Goal: Transaction & Acquisition: Purchase product/service

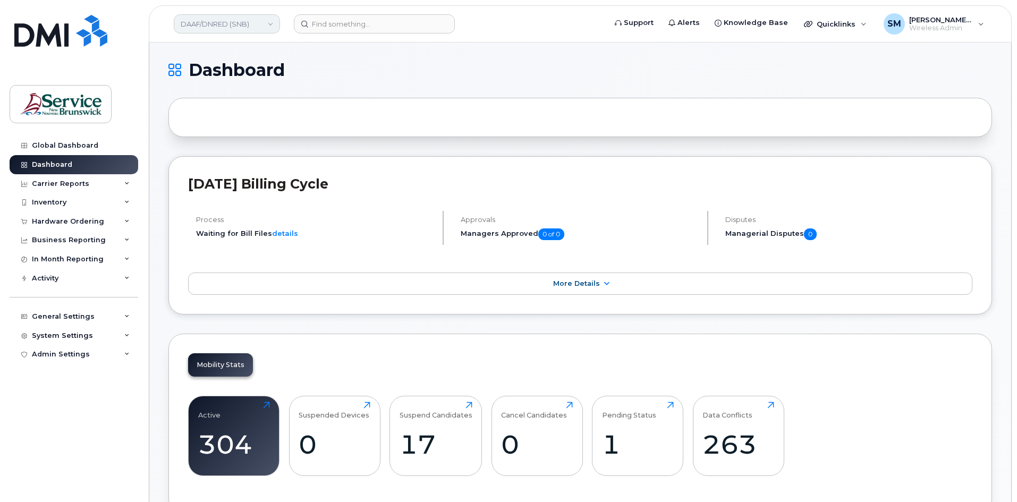
click at [266, 22] on link "DAAF/DNRED (SNB)" at bounding box center [227, 23] width 106 height 19
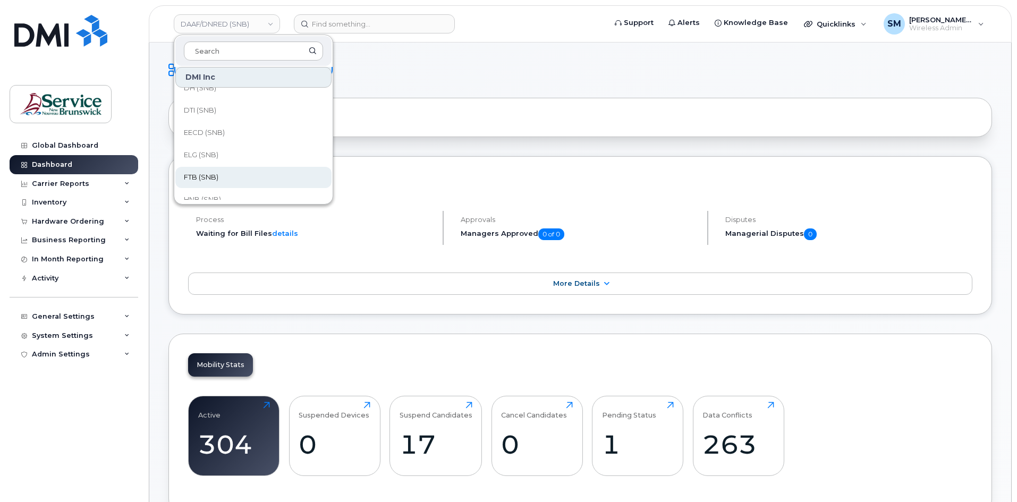
scroll to position [53, 0]
click at [222, 175] on link "HNB (SNB)" at bounding box center [253, 180] width 156 height 21
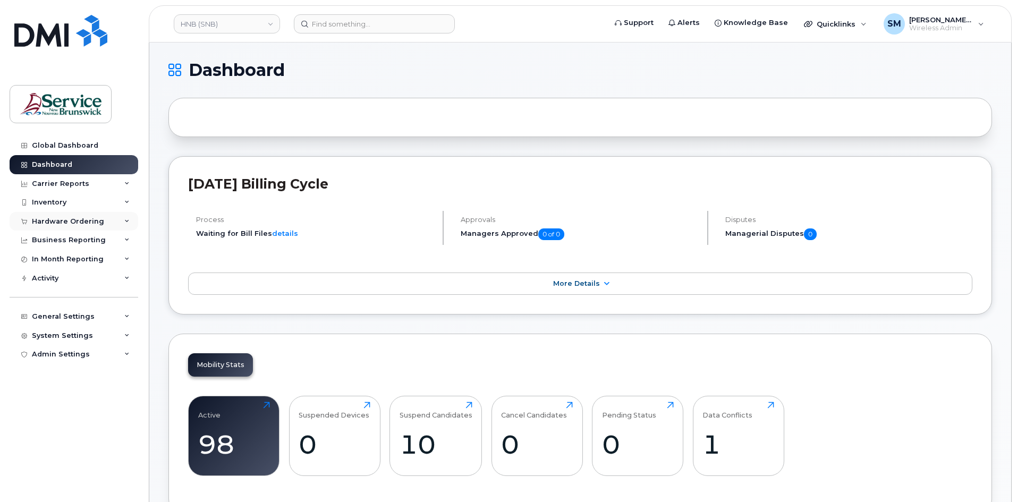
click at [95, 225] on div "Hardware Ordering" at bounding box center [68, 221] width 72 height 8
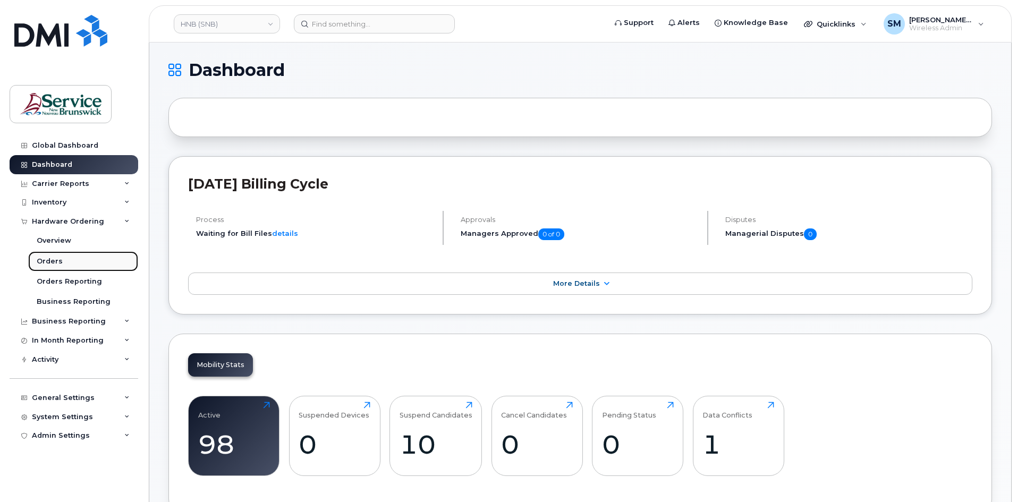
click at [69, 260] on link "Orders" at bounding box center [83, 261] width 110 height 20
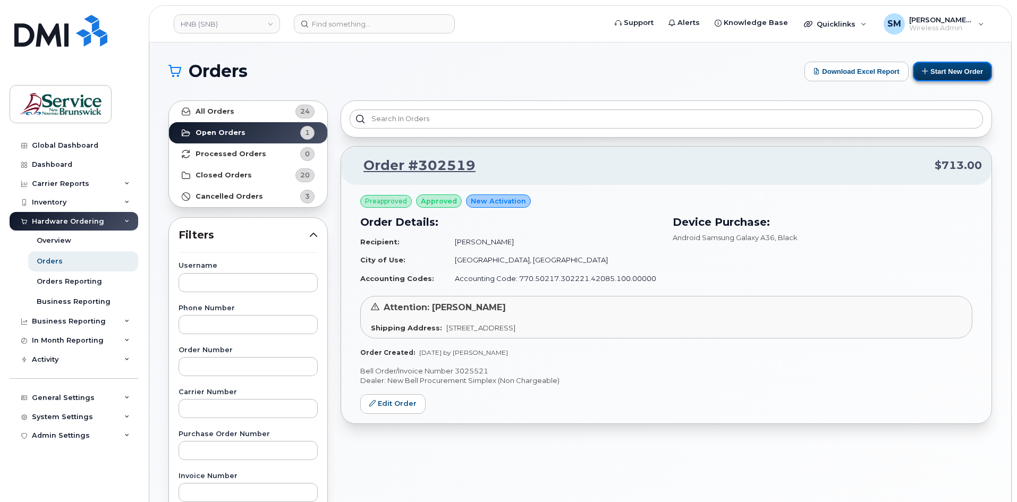
click at [968, 73] on button "Start New Order" at bounding box center [951, 72] width 79 height 20
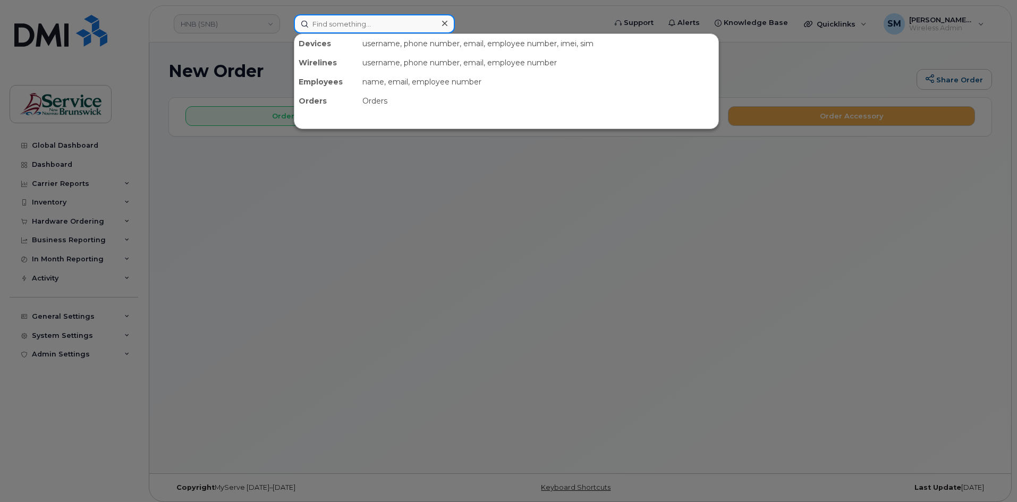
click at [354, 22] on input at bounding box center [374, 23] width 161 height 19
paste input "[PHONE_NUMBER]"
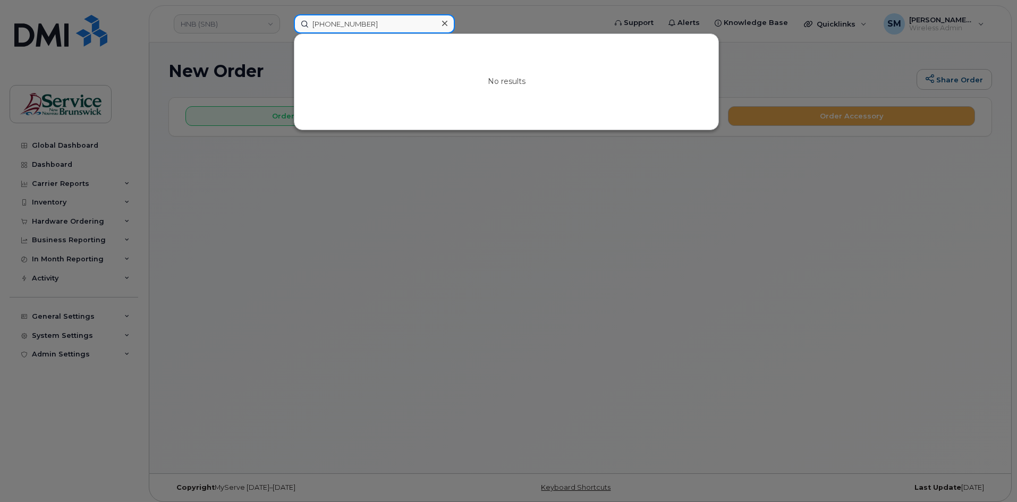
type input "506-229-1799"
click at [213, 24] on div at bounding box center [508, 251] width 1017 height 502
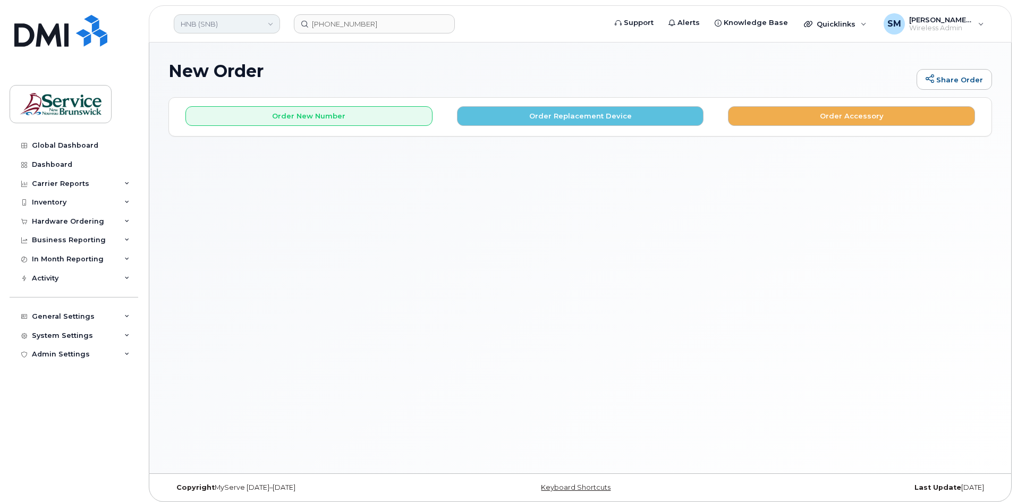
click at [234, 23] on link "HNB (SNB)" at bounding box center [227, 23] width 106 height 19
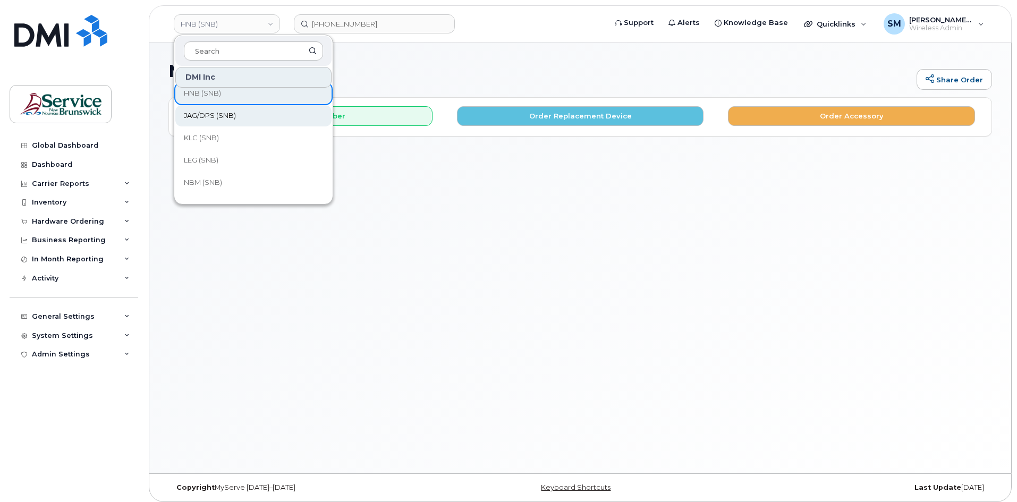
scroll to position [159, 0]
click at [228, 104] on link "JAG/DPS (SNB)" at bounding box center [253, 97] width 156 height 21
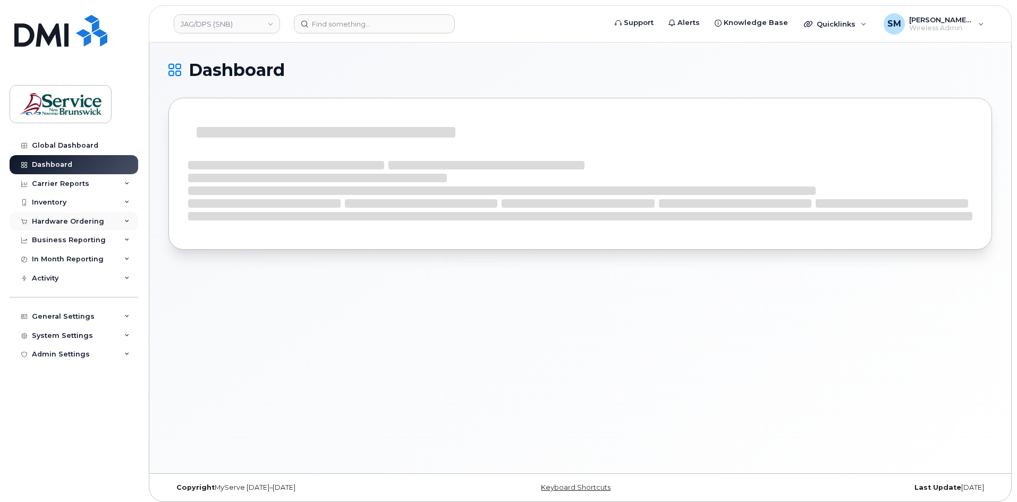
click at [83, 226] on div "Hardware Ordering" at bounding box center [74, 221] width 129 height 19
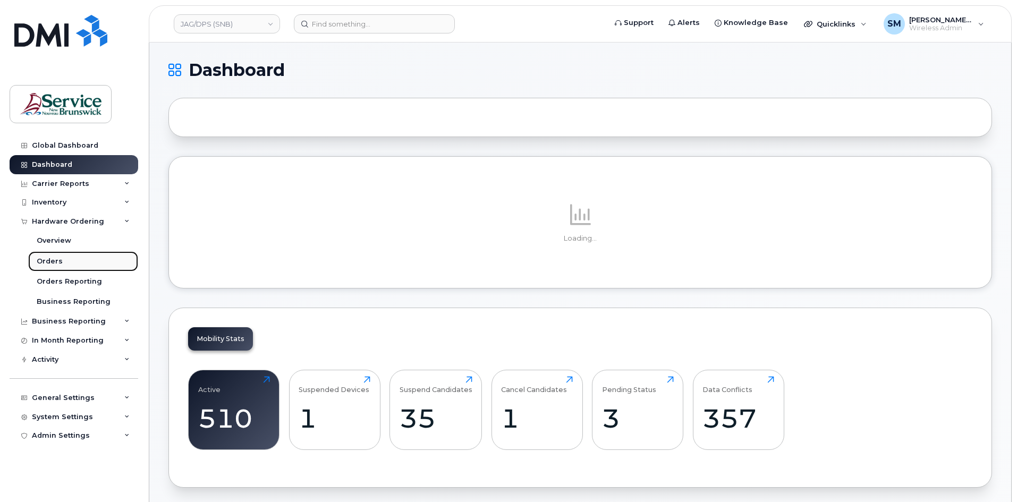
click at [68, 262] on link "Orders" at bounding box center [83, 261] width 110 height 20
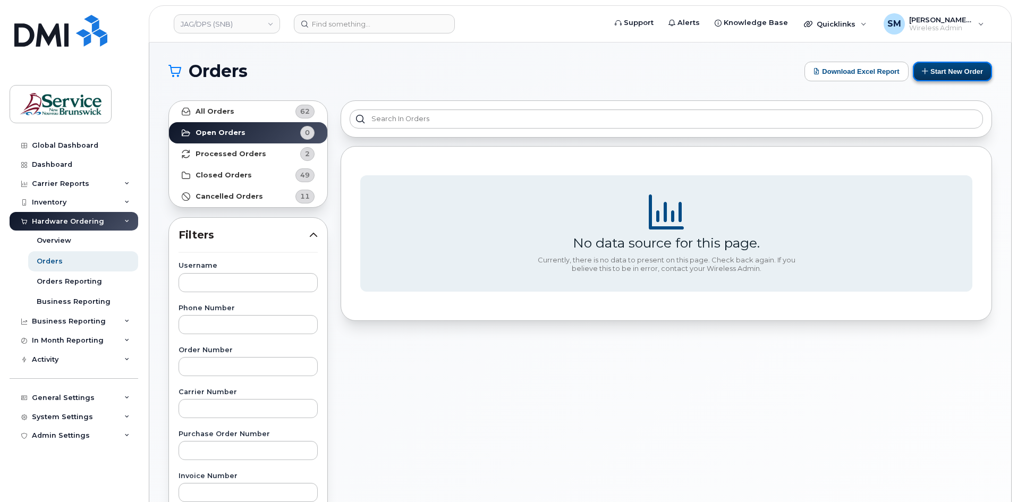
click at [958, 72] on button "Start New Order" at bounding box center [951, 72] width 79 height 20
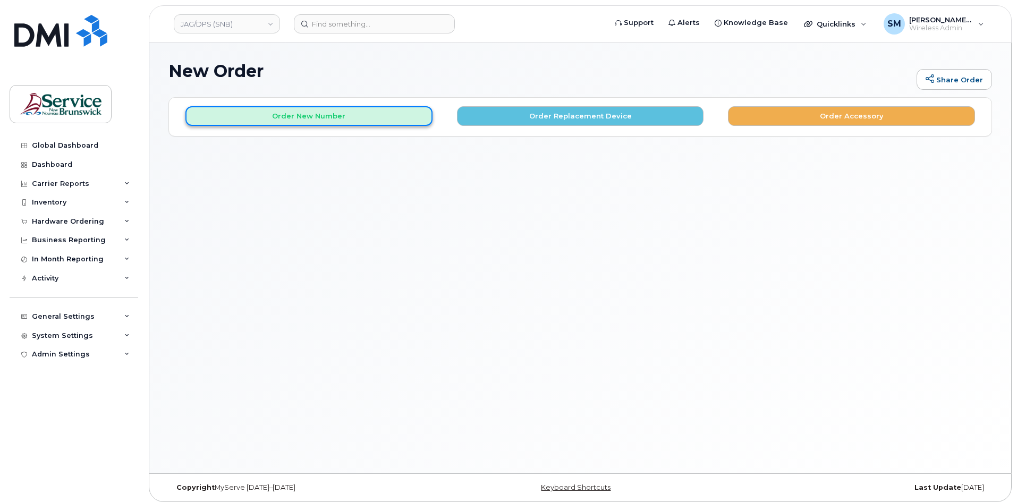
click at [375, 115] on button "Order New Number" at bounding box center [308, 116] width 247 height 20
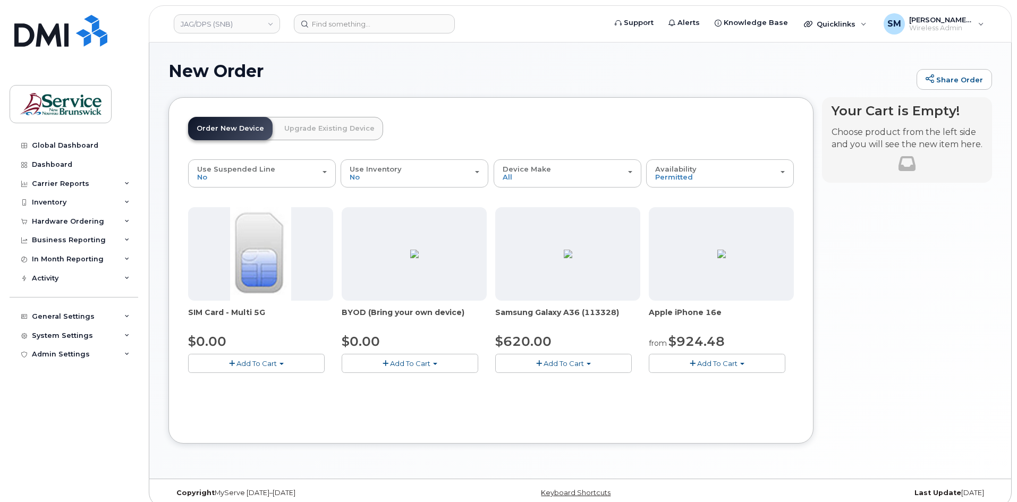
click at [590, 366] on button "Add To Cart" at bounding box center [563, 363] width 136 height 19
click at [588, 397] on link "$620.00 - 30-day activation (128GB model)" at bounding box center [584, 395] width 173 height 13
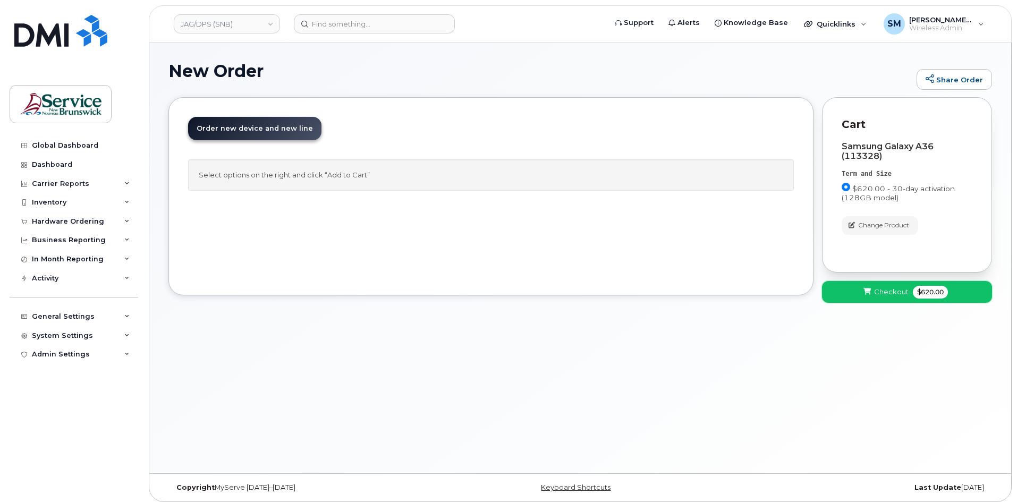
click at [892, 293] on span "Checkout" at bounding box center [891, 292] width 35 height 10
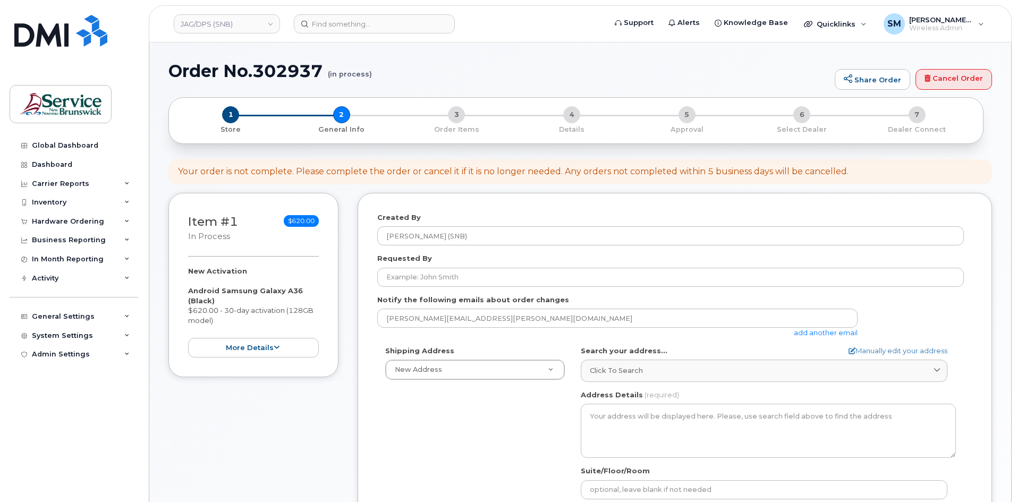
select select
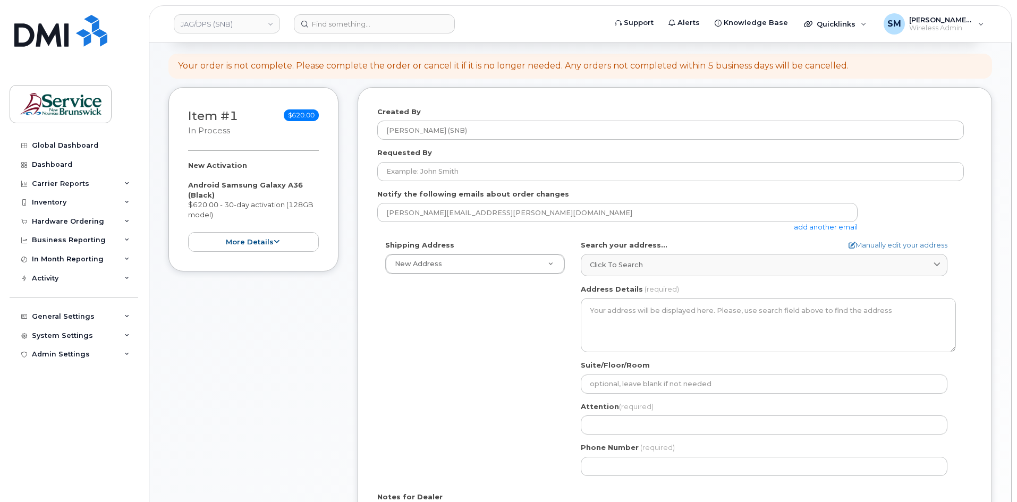
scroll to position [106, 0]
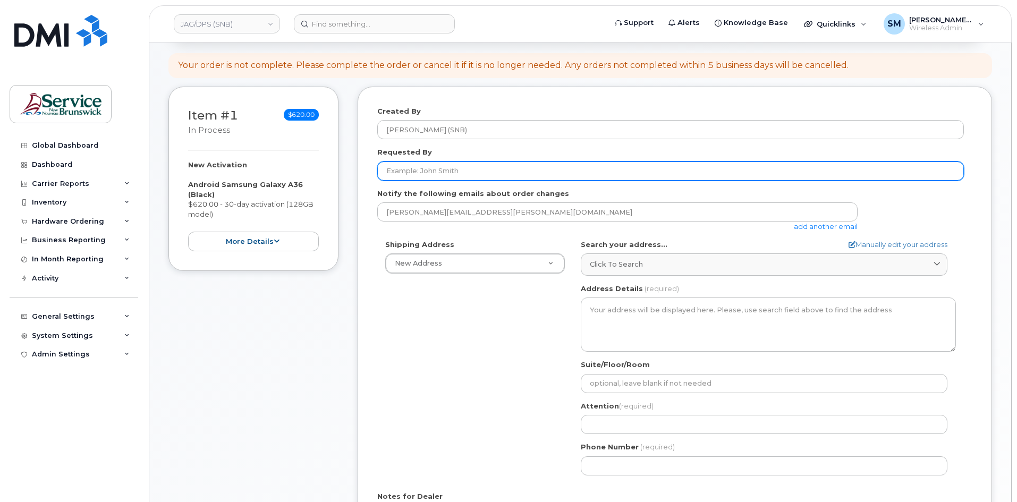
click at [493, 171] on input "Requested By" at bounding box center [670, 170] width 586 height 19
paste input "Louise.Godin2@gnb.ca"
type input "Louise.Godin2@gnb.ca"
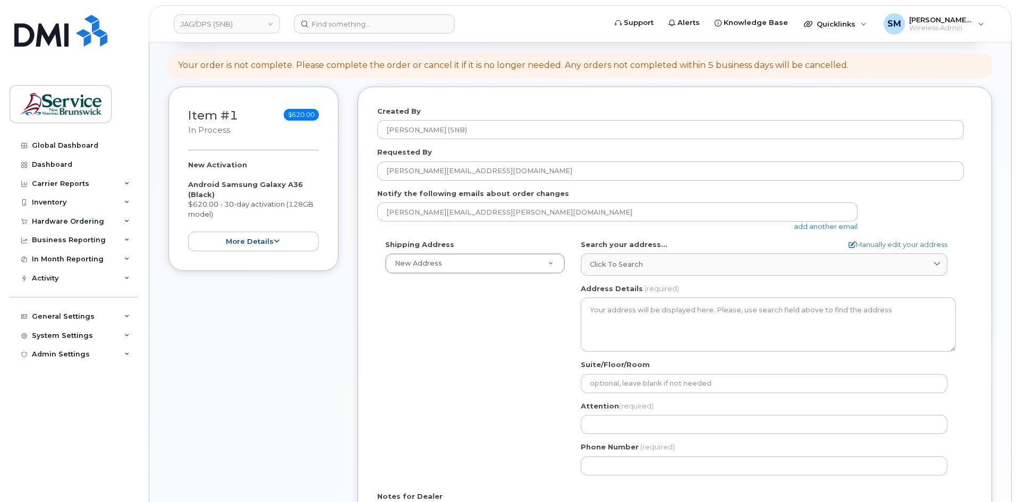
click at [484, 328] on div "Shipping Address New Address New Address 01 - SNB - IT Services Sartain MacDona…" at bounding box center [670, 362] width 586 height 244
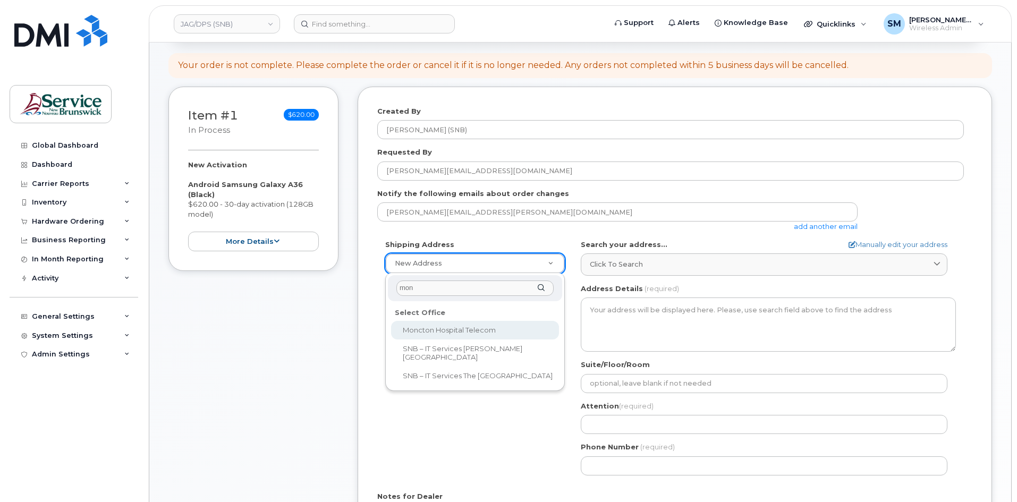
type input "monc"
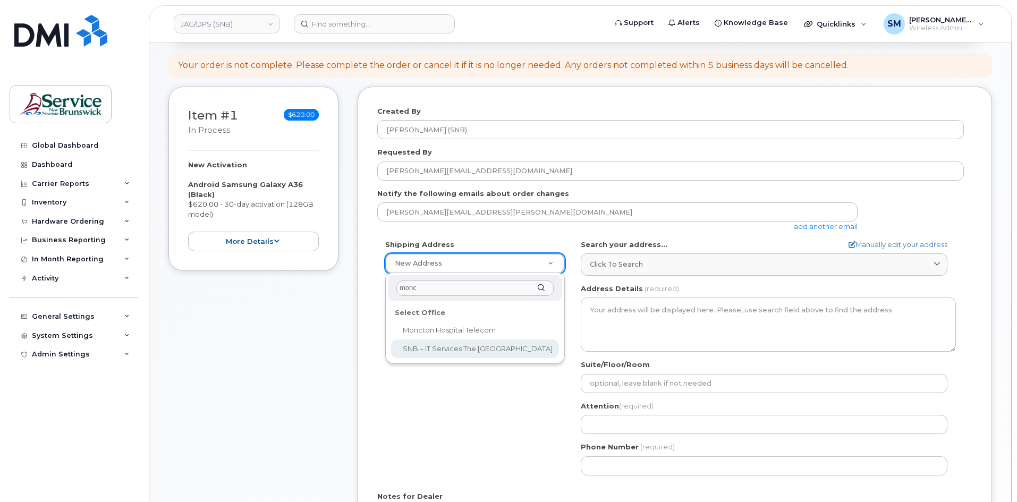
select select
type textarea "135 Macbeath Ave Moncton New Brunswick E1C 6Z8"
type input "Michel Hebert/Pierre Stymiest"
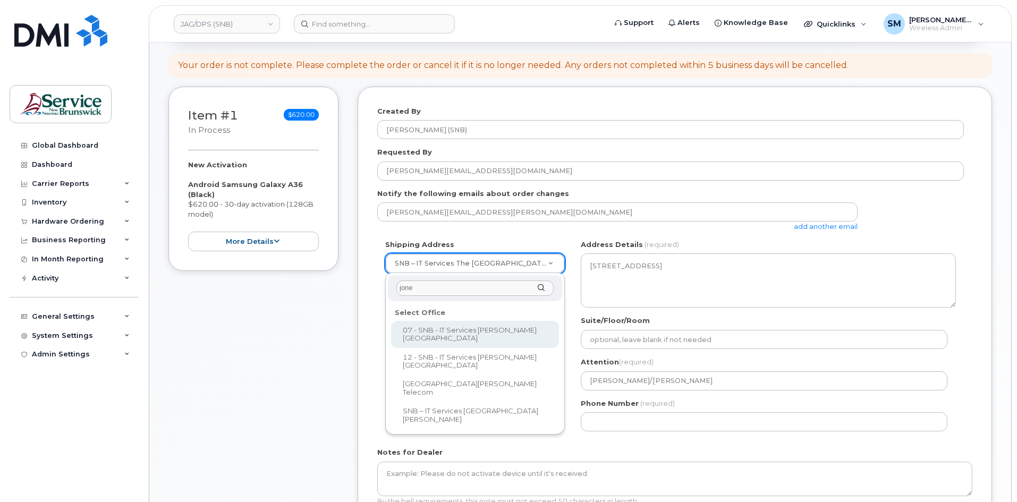
type input "jones"
select select
type textarea "105-1600 Main St Moncton New Brunswick E1E 1G5"
type input "Fred Doiron/Jeff McIntyre"
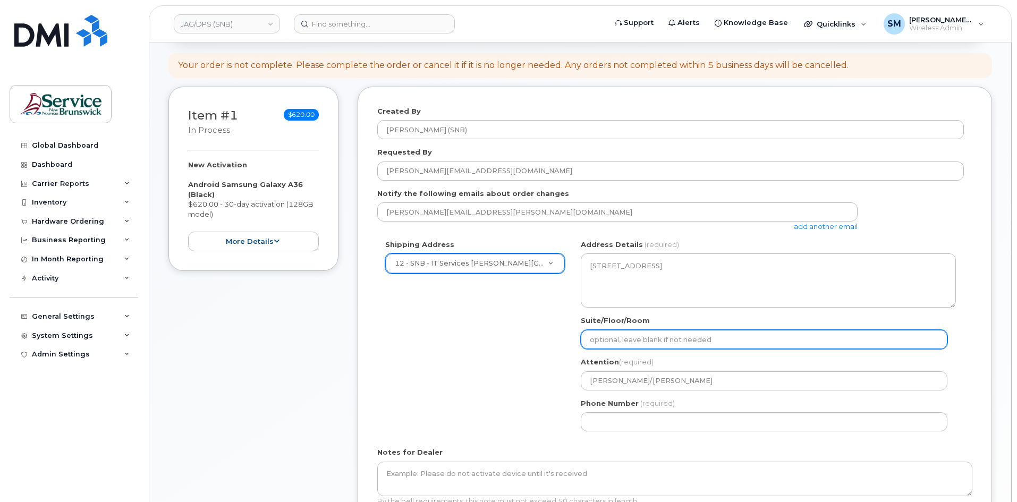
click at [624, 338] on input "Suite/Floor/Room" at bounding box center [763, 339] width 366 height 19
paste input "WO0000000495712"
select select
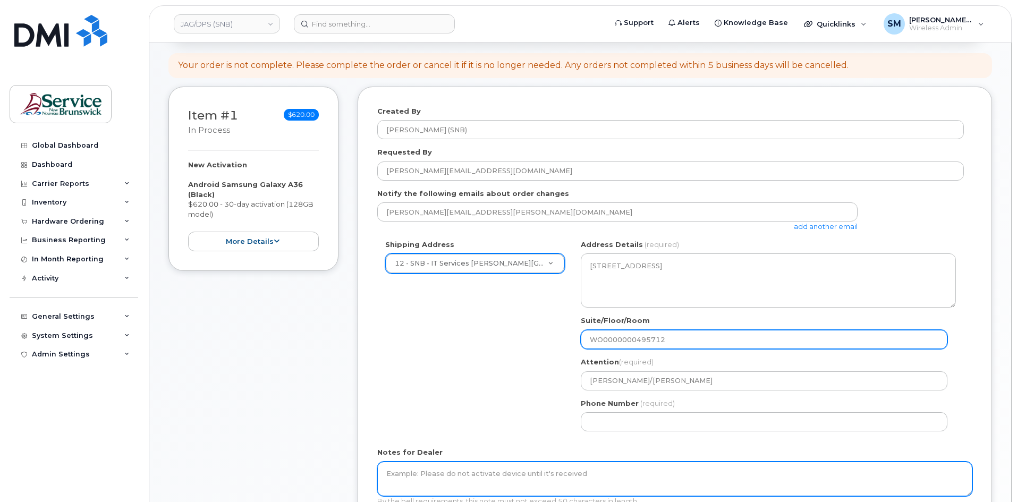
type input "WO0000000495712"
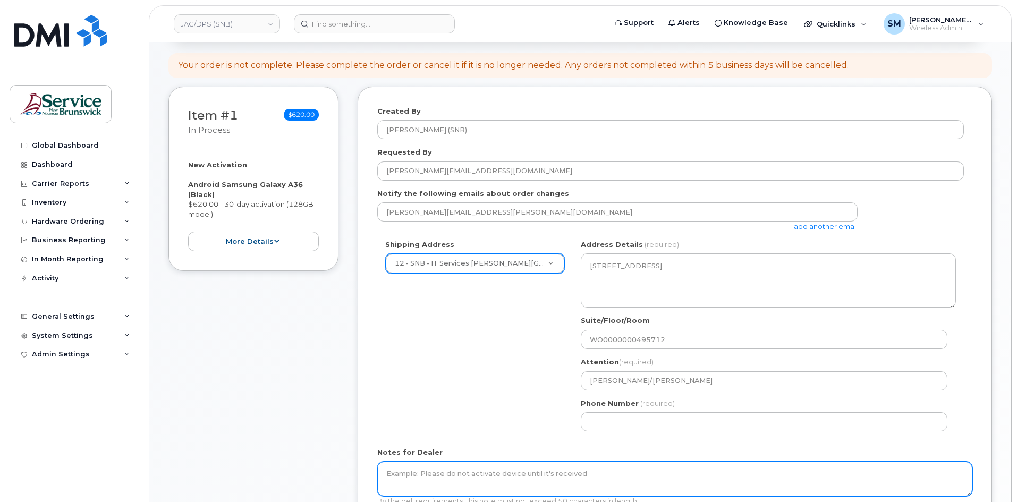
click at [532, 474] on textarea "Notes for Dealer" at bounding box center [674, 479] width 595 height 35
paste textarea "WO0000000495712"
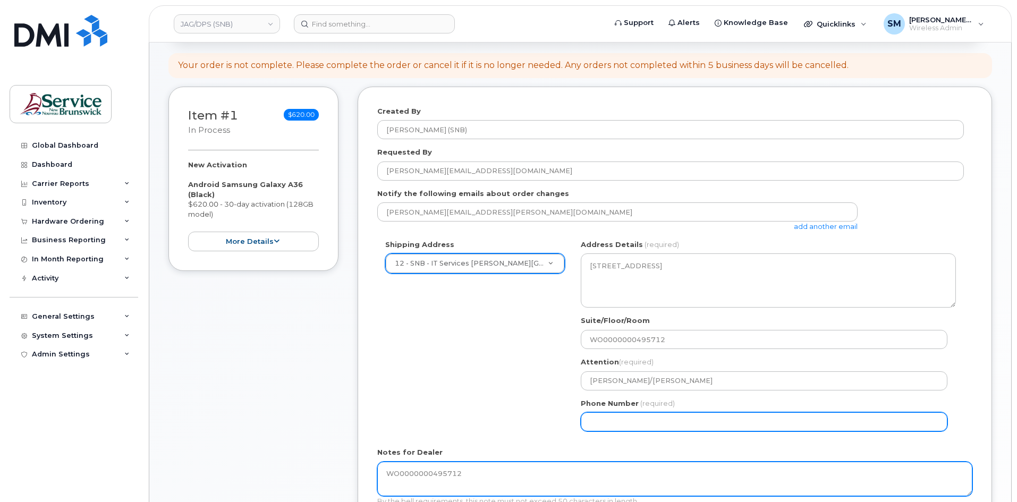
type textarea "WO0000000495712"
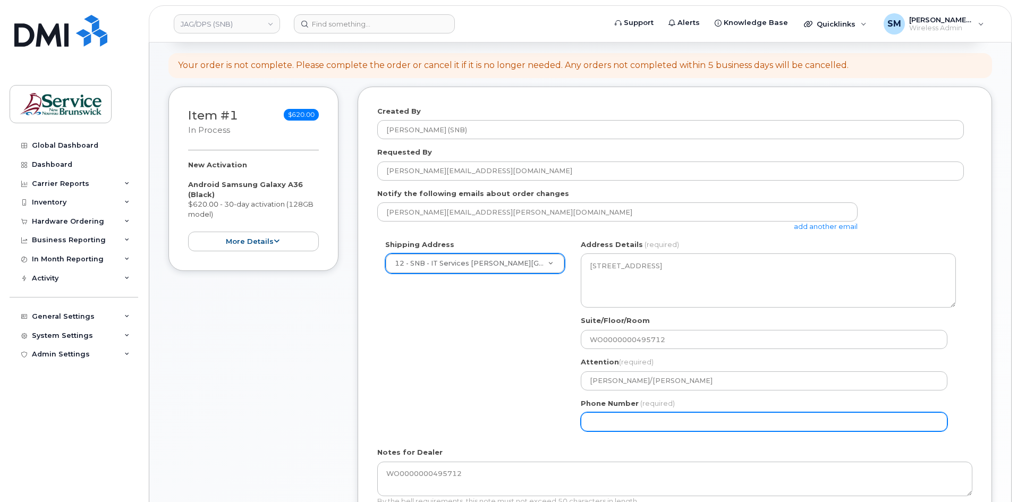
click at [610, 422] on input "Phone Number" at bounding box center [763, 421] width 366 height 19
select select
type input "506639633"
select select
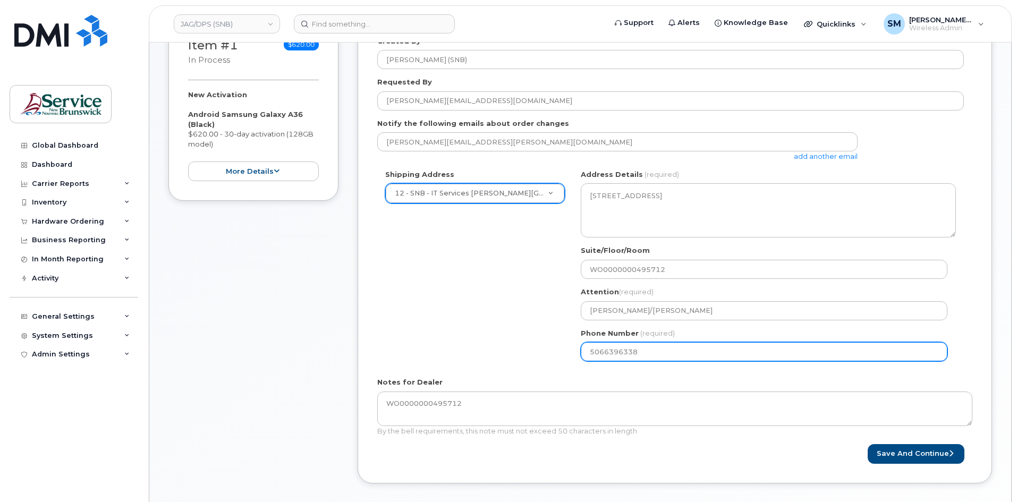
scroll to position [319, 0]
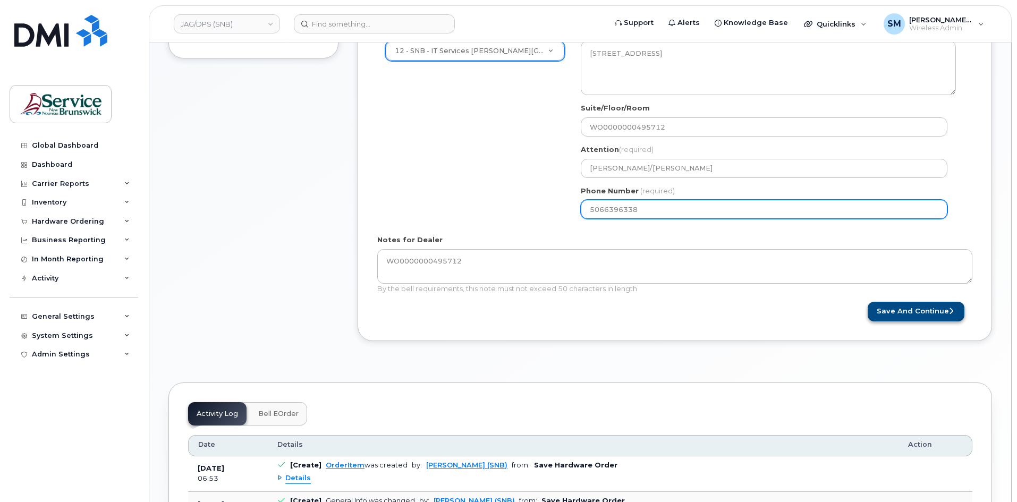
type input "5066396338"
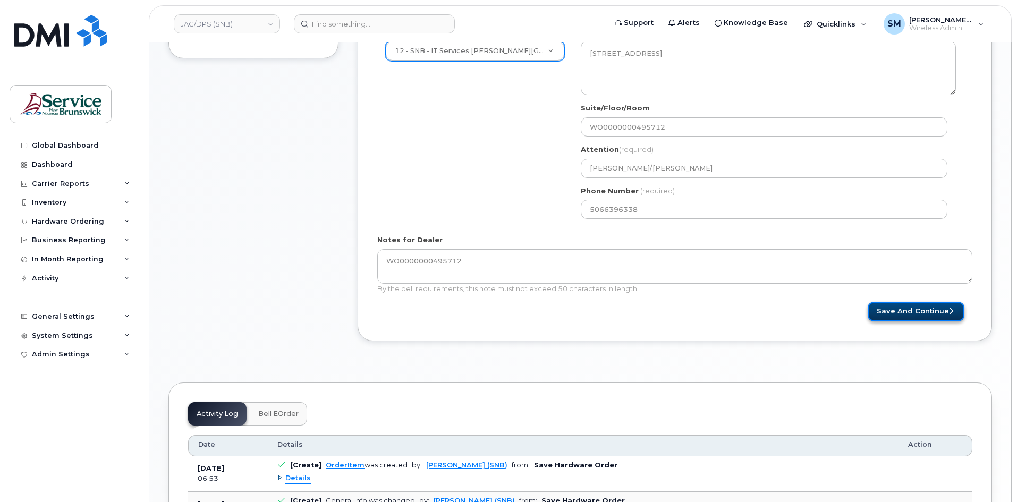
click at [908, 304] on button "Save and Continue" at bounding box center [915, 312] width 97 height 20
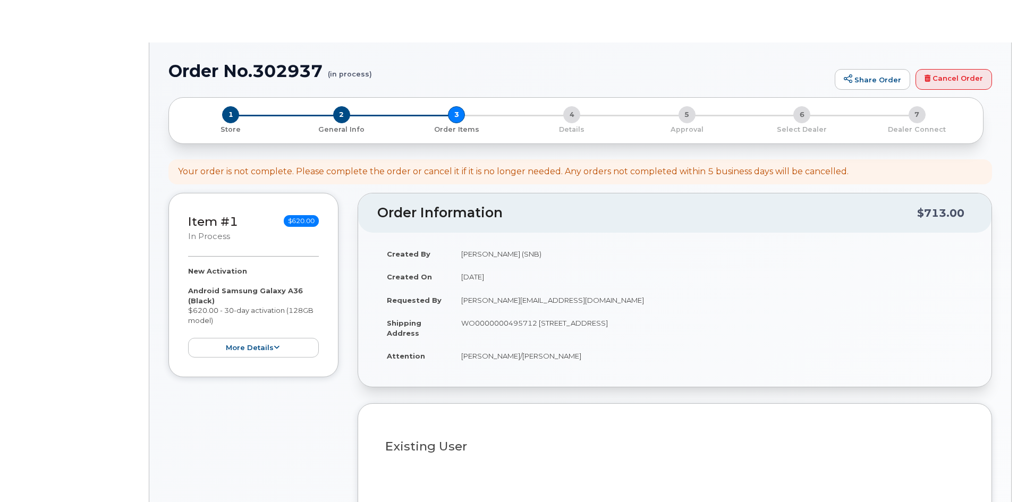
select select
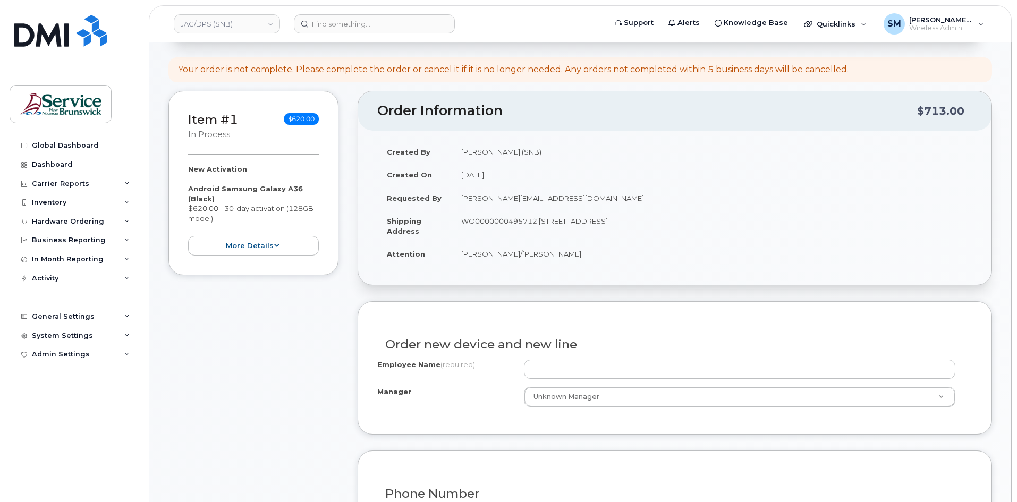
scroll to position [106, 0]
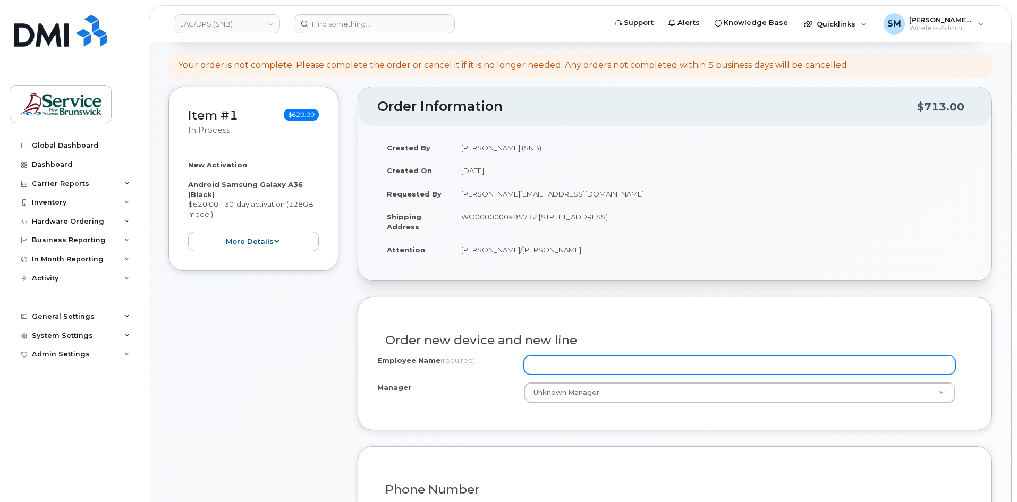
click at [688, 369] on input "Employee Name (required)" at bounding box center [739, 364] width 431 height 19
paste input "[PERSON_NAME]"
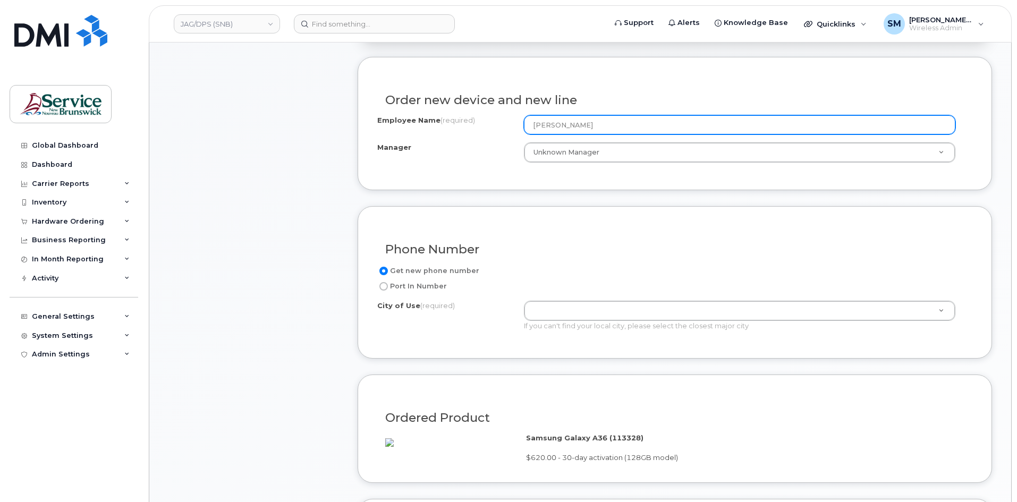
scroll to position [372, 0]
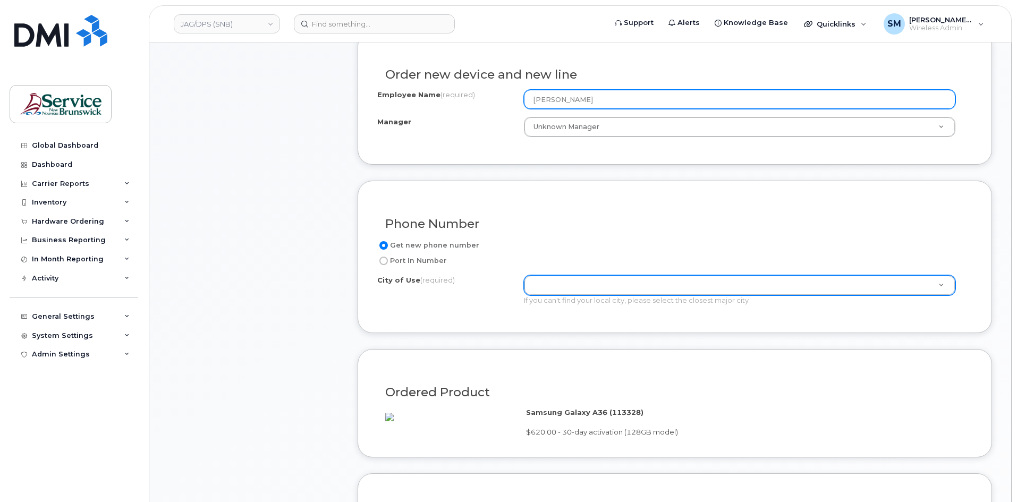
type input "[PERSON_NAME]"
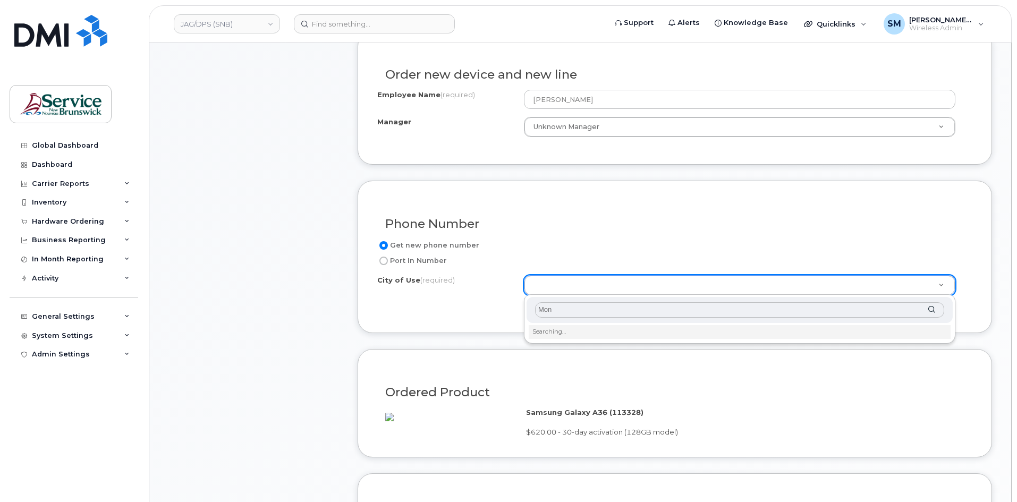
type input "Monc"
type input "1817"
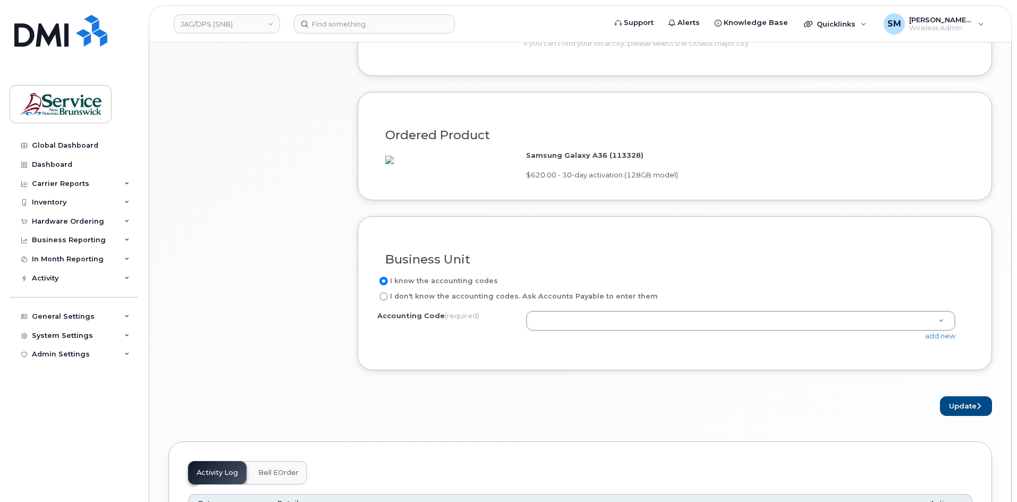
scroll to position [637, 0]
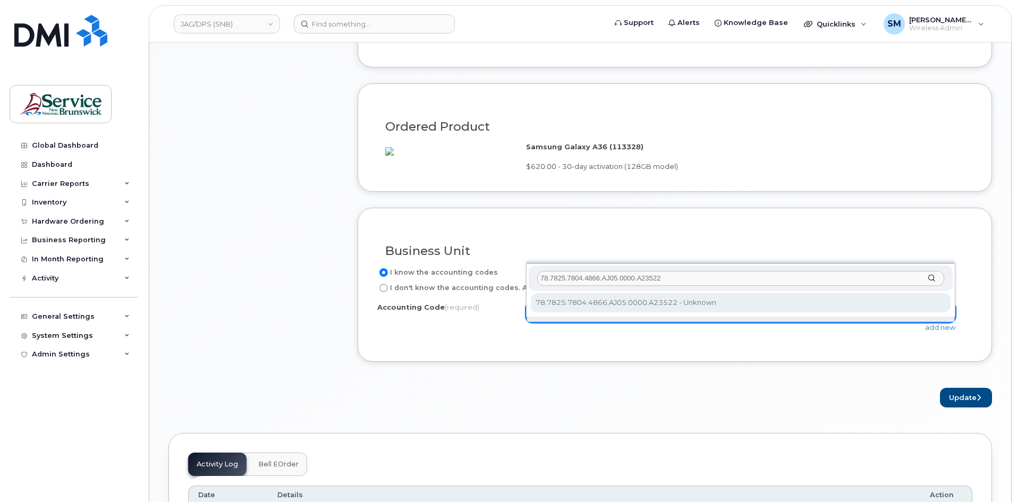
type input "78.7825.7804.4866.AJ05.0000.A23522"
select select "78.7825.7804.4866.AJ05.0000.A23522"
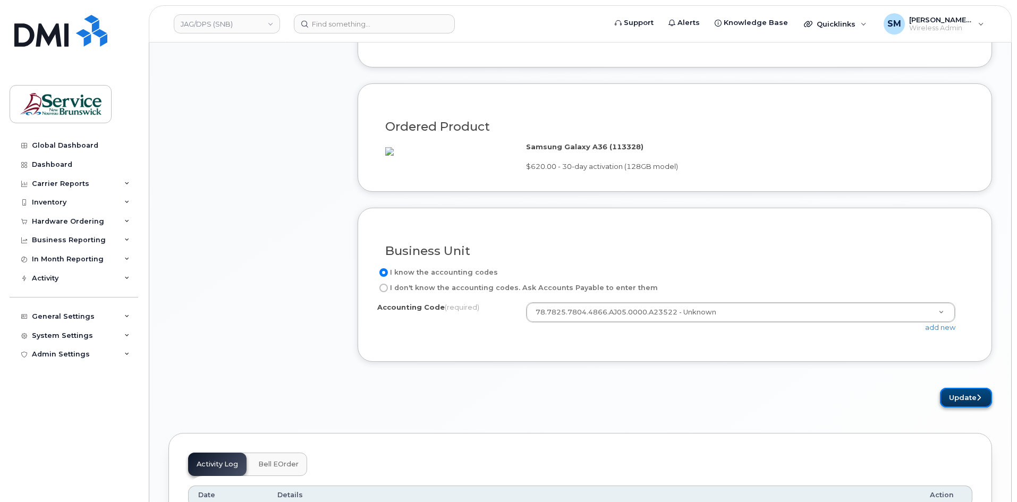
click at [964, 407] on button "Update" at bounding box center [966, 398] width 52 height 20
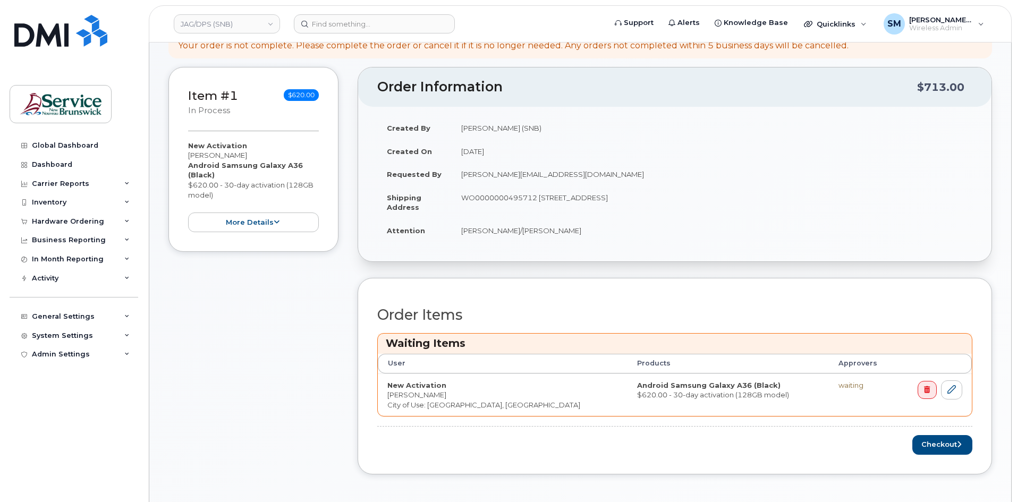
scroll to position [319, 0]
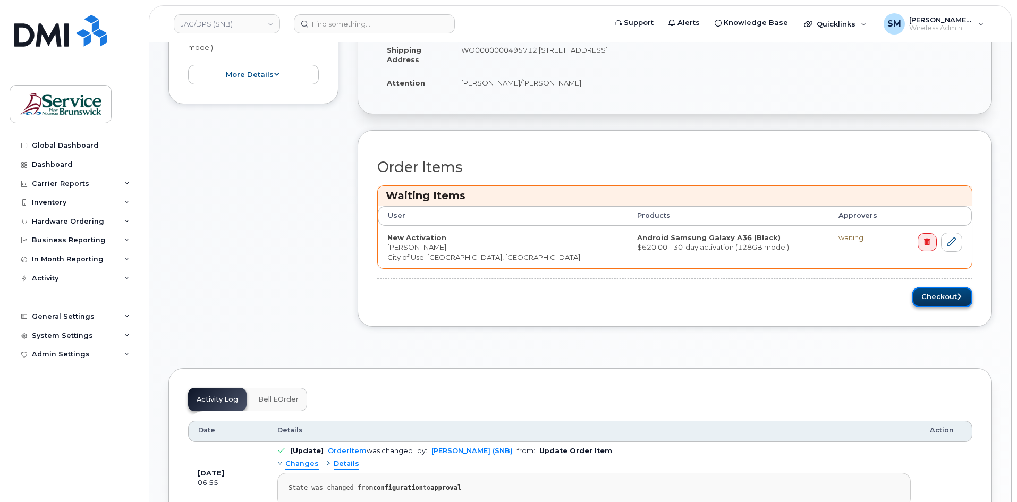
click at [929, 300] on button "Checkout" at bounding box center [942, 297] width 60 height 20
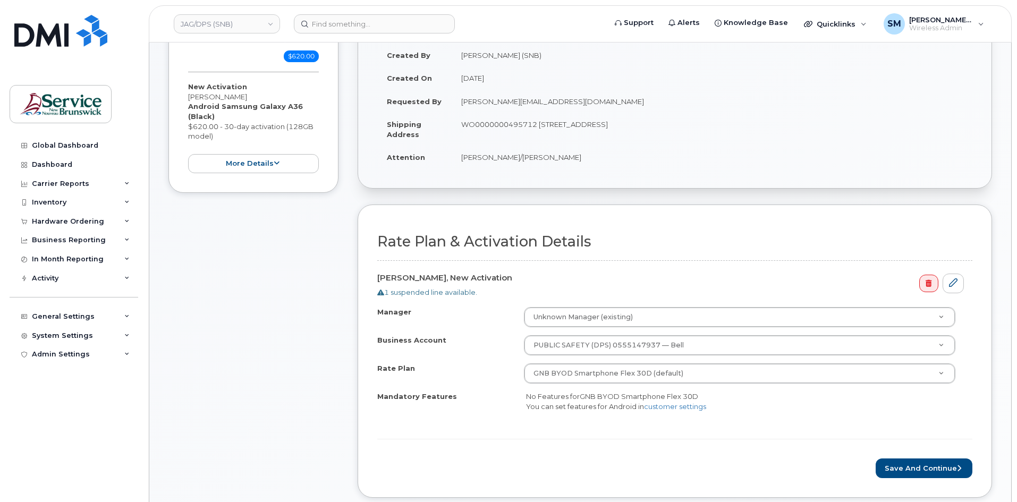
scroll to position [212, 0]
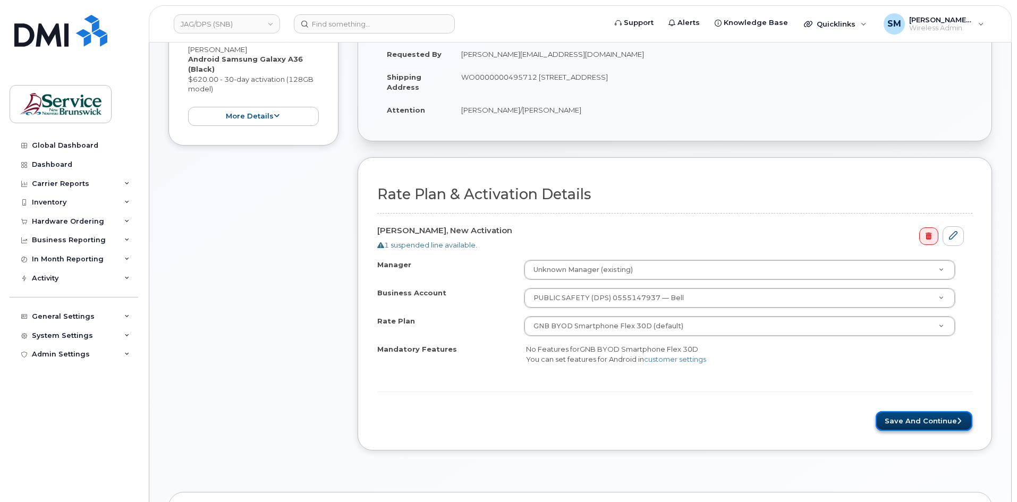
click at [918, 423] on button "Save and Continue" at bounding box center [923, 421] width 97 height 20
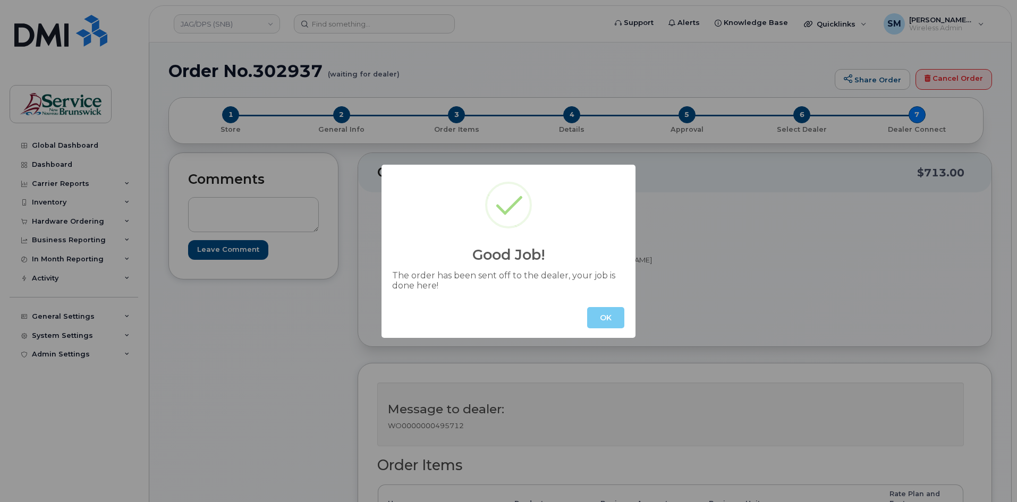
click at [595, 312] on button "OK" at bounding box center [605, 317] width 37 height 21
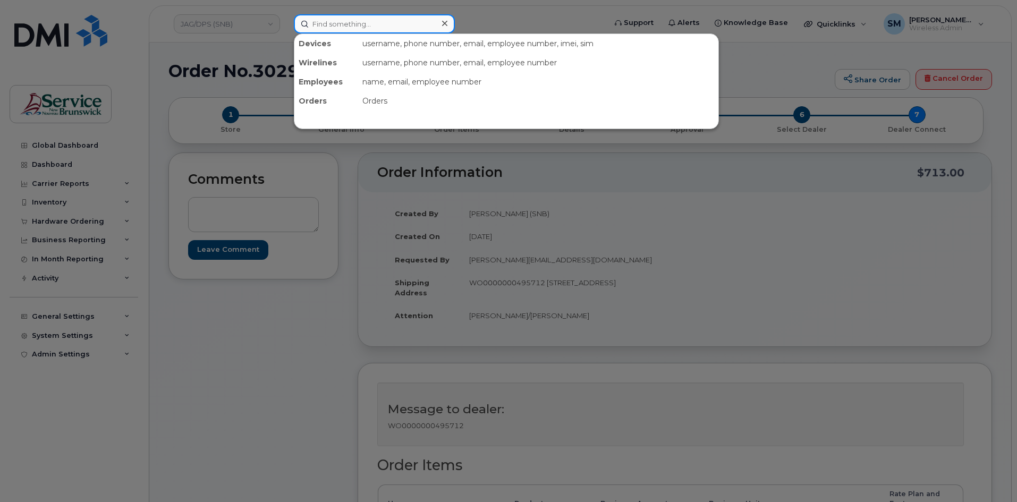
click at [315, 19] on input at bounding box center [374, 23] width 161 height 19
paste input "Kaur"
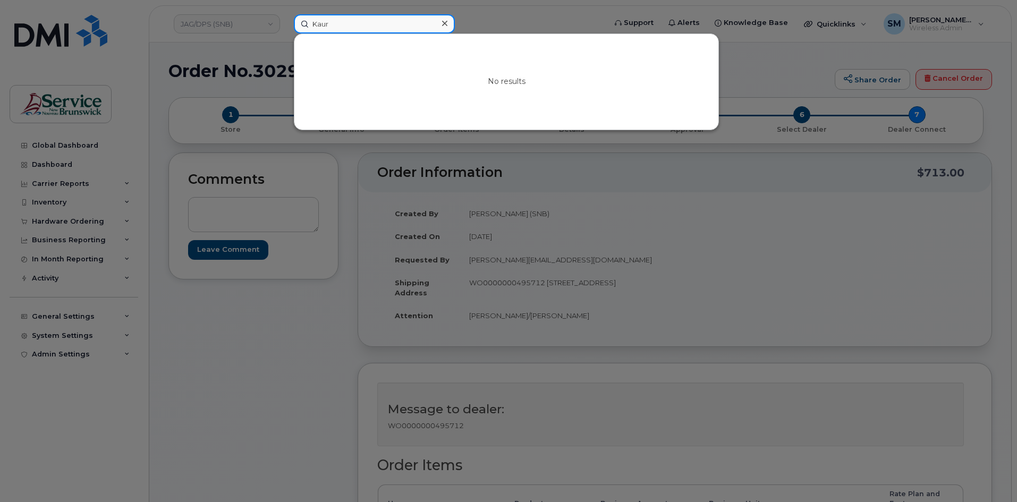
click at [314, 28] on input "Kaur" at bounding box center [374, 23] width 161 height 19
click at [316, 27] on input "Kaur" at bounding box center [374, 23] width 161 height 19
paste input "[PHONE_NUMBER]"
type input "[PHONE_NUMBER]"
